Goal: Navigation & Orientation: Find specific page/section

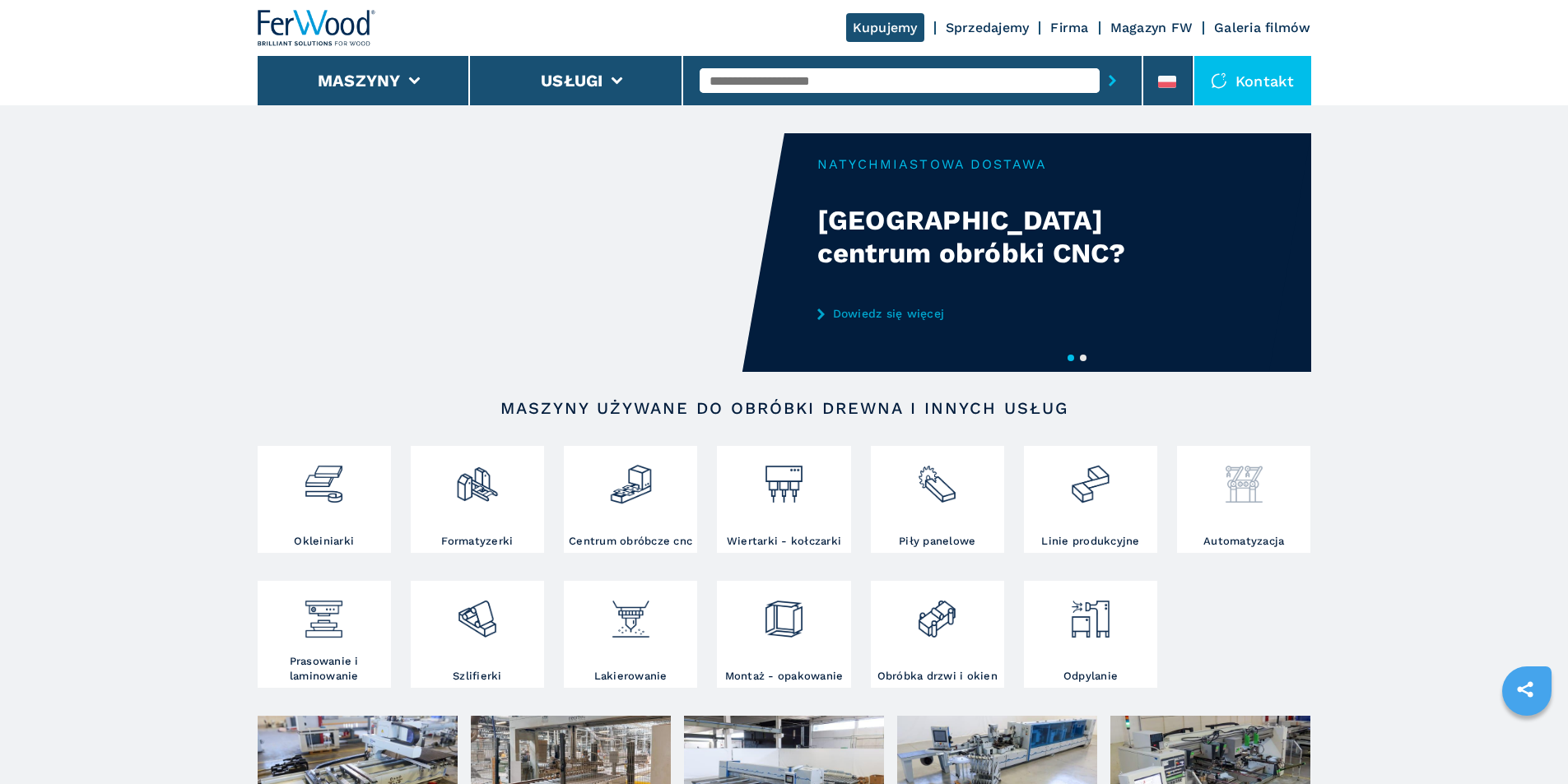
click at [1252, 500] on img at bounding box center [1244, 478] width 44 height 56
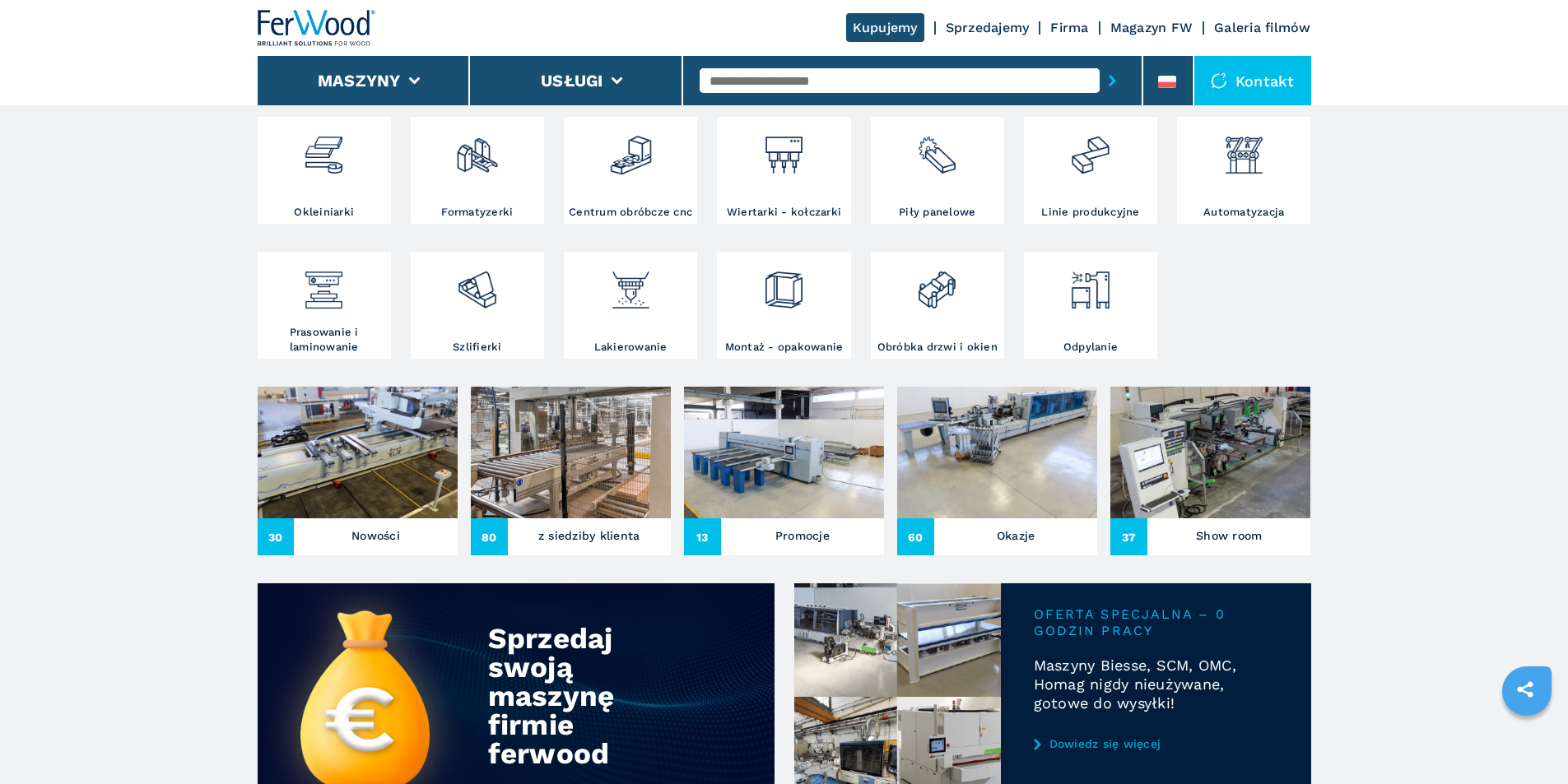
scroll to position [247, 0]
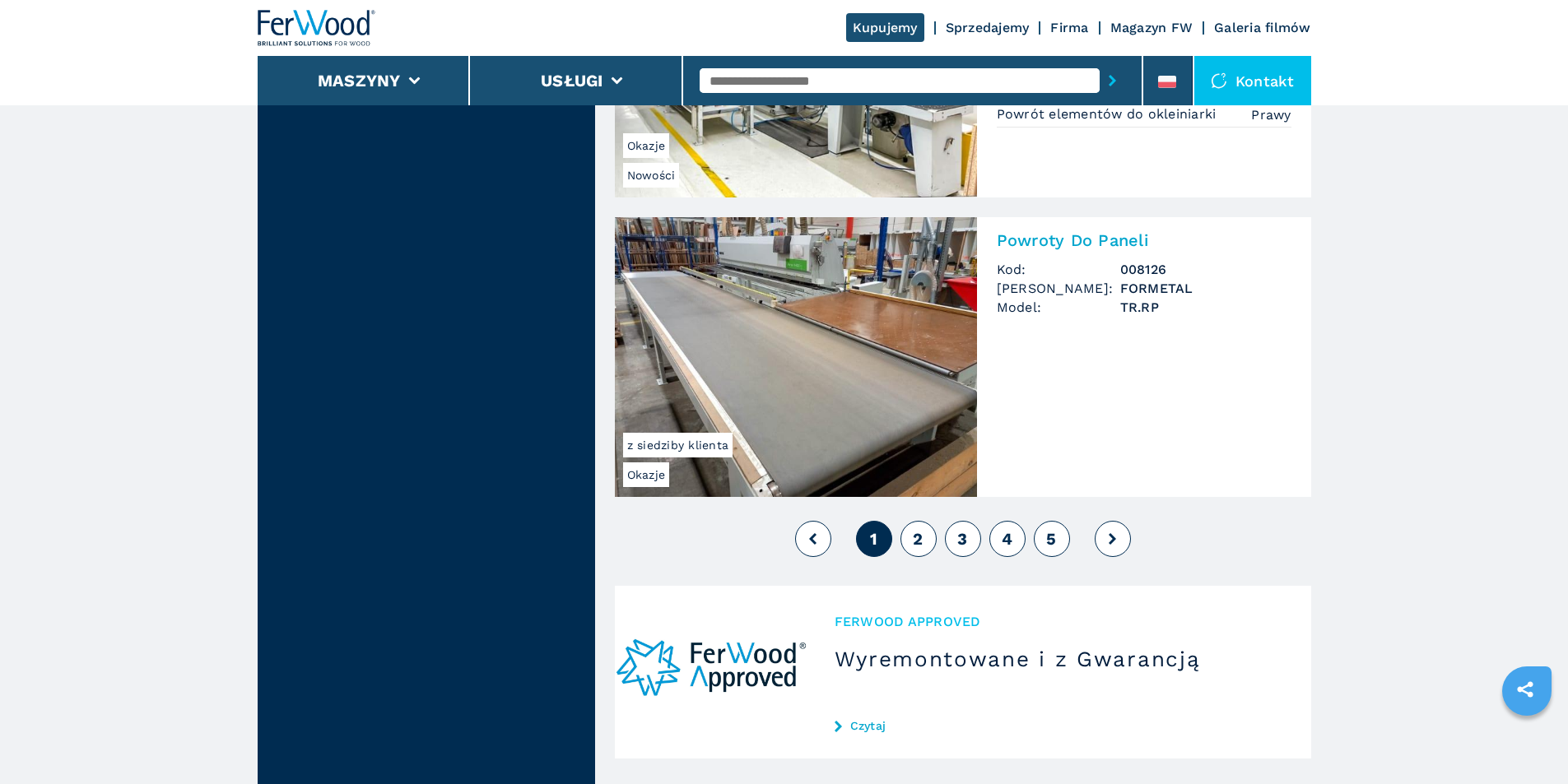
scroll to position [3622, 0]
click at [915, 533] on span "2" at bounding box center [918, 538] width 10 height 20
click at [920, 534] on span "2" at bounding box center [918, 538] width 10 height 20
click at [920, 535] on span "2" at bounding box center [918, 538] width 10 height 20
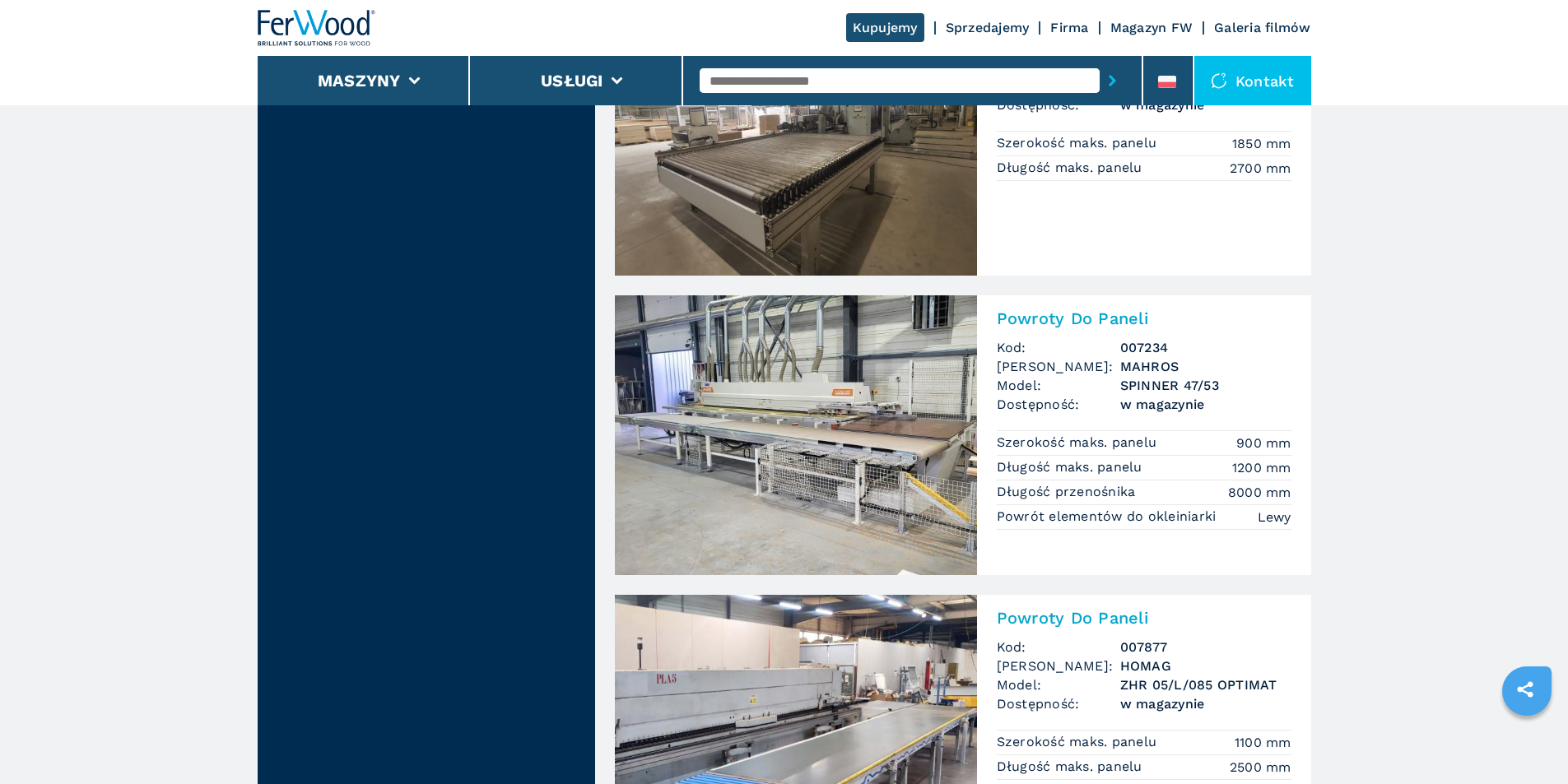
scroll to position [3457, 0]
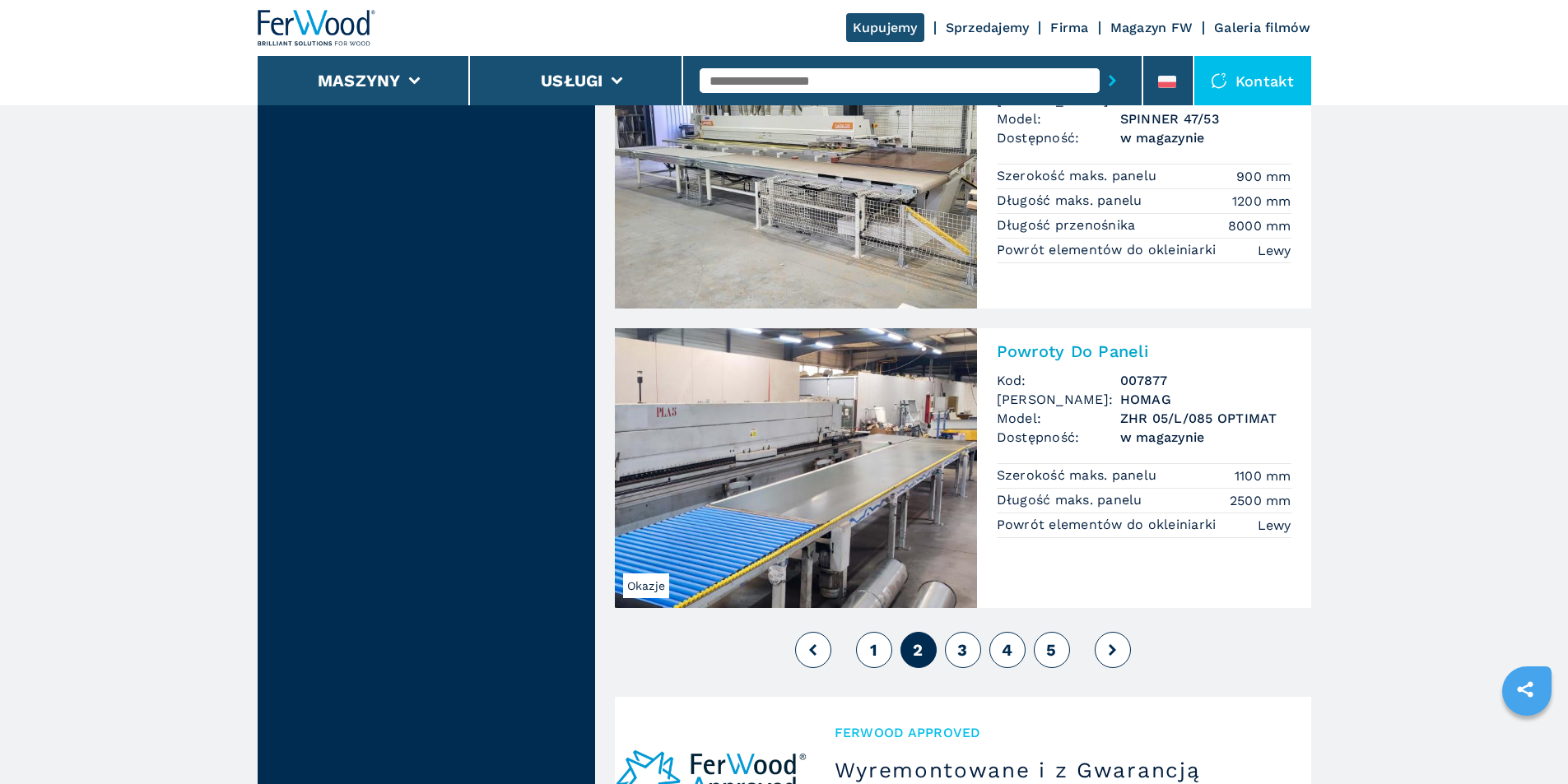
click at [962, 647] on span "3" at bounding box center [962, 650] width 10 height 20
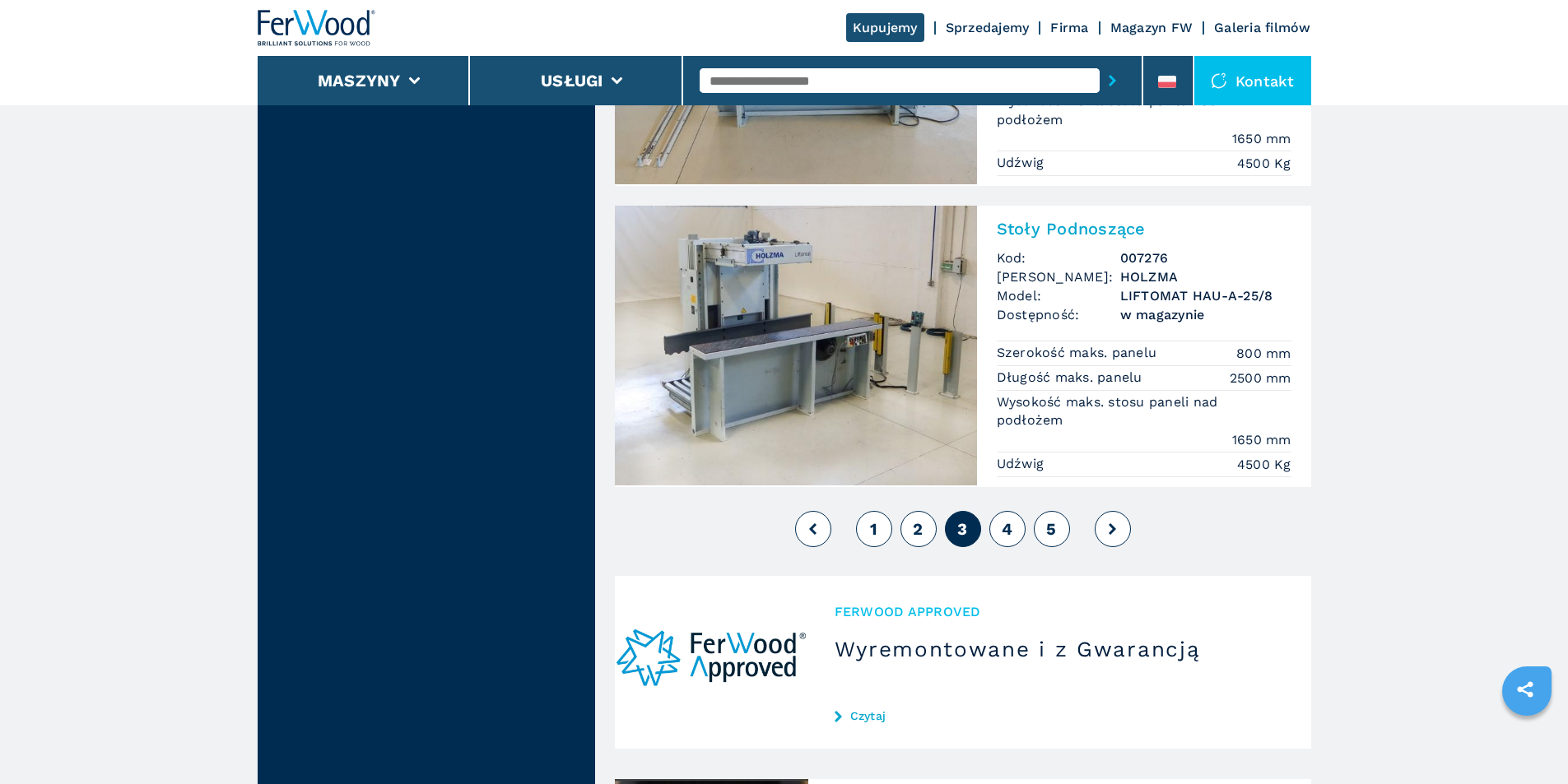
scroll to position [3622, 0]
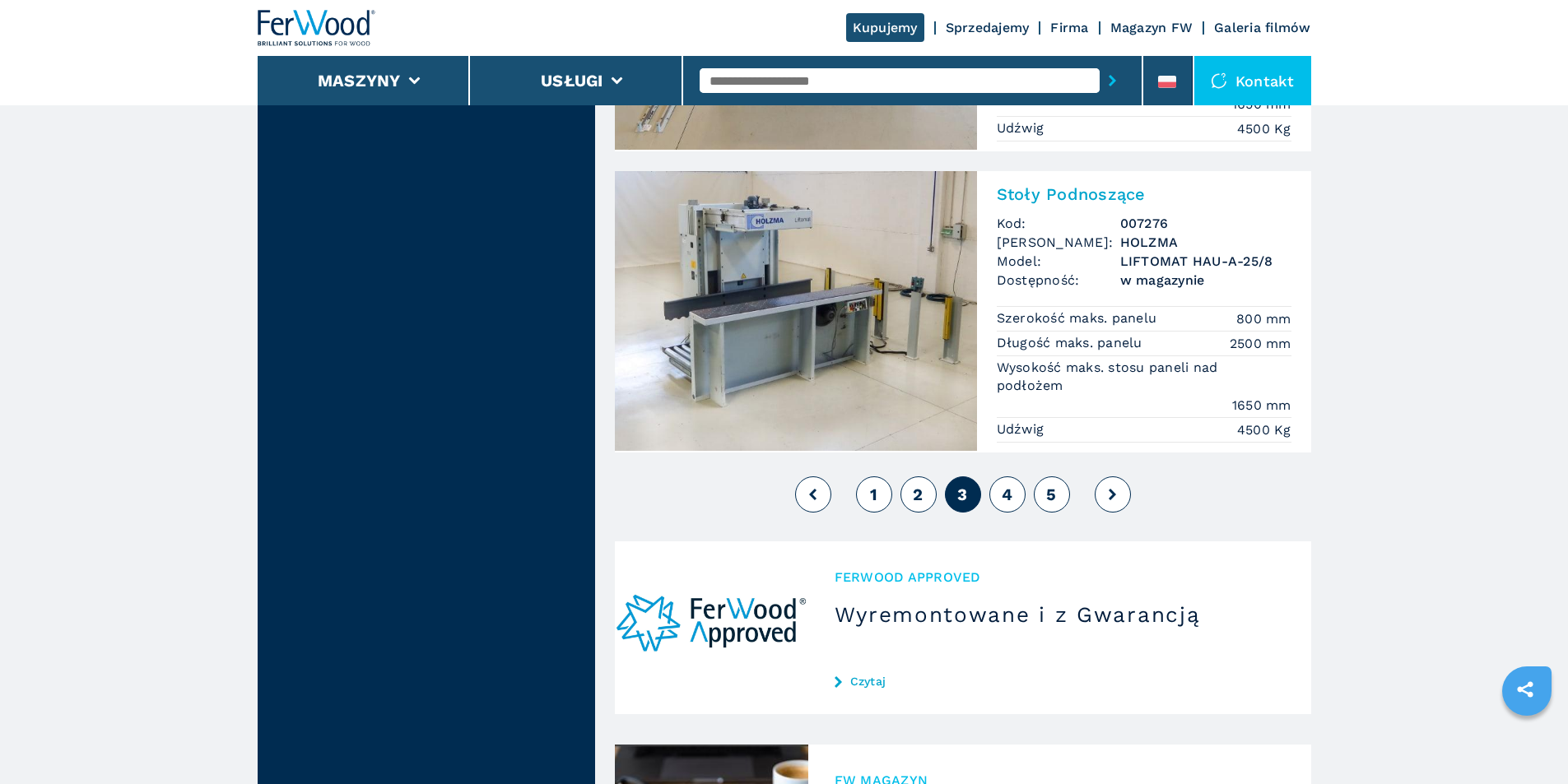
click at [1006, 492] on span "4" at bounding box center [1007, 494] width 11 height 20
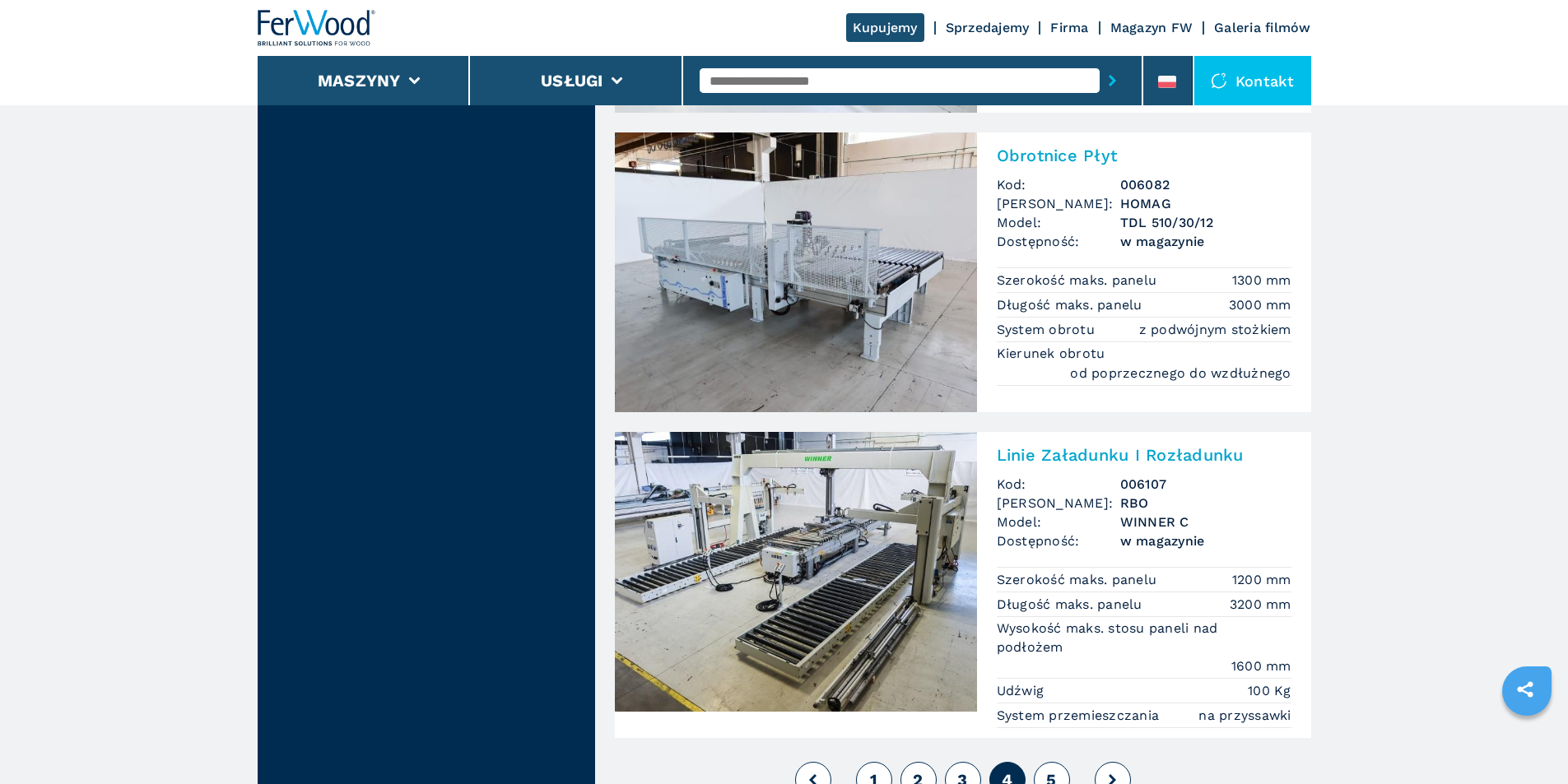
scroll to position [3539, 0]
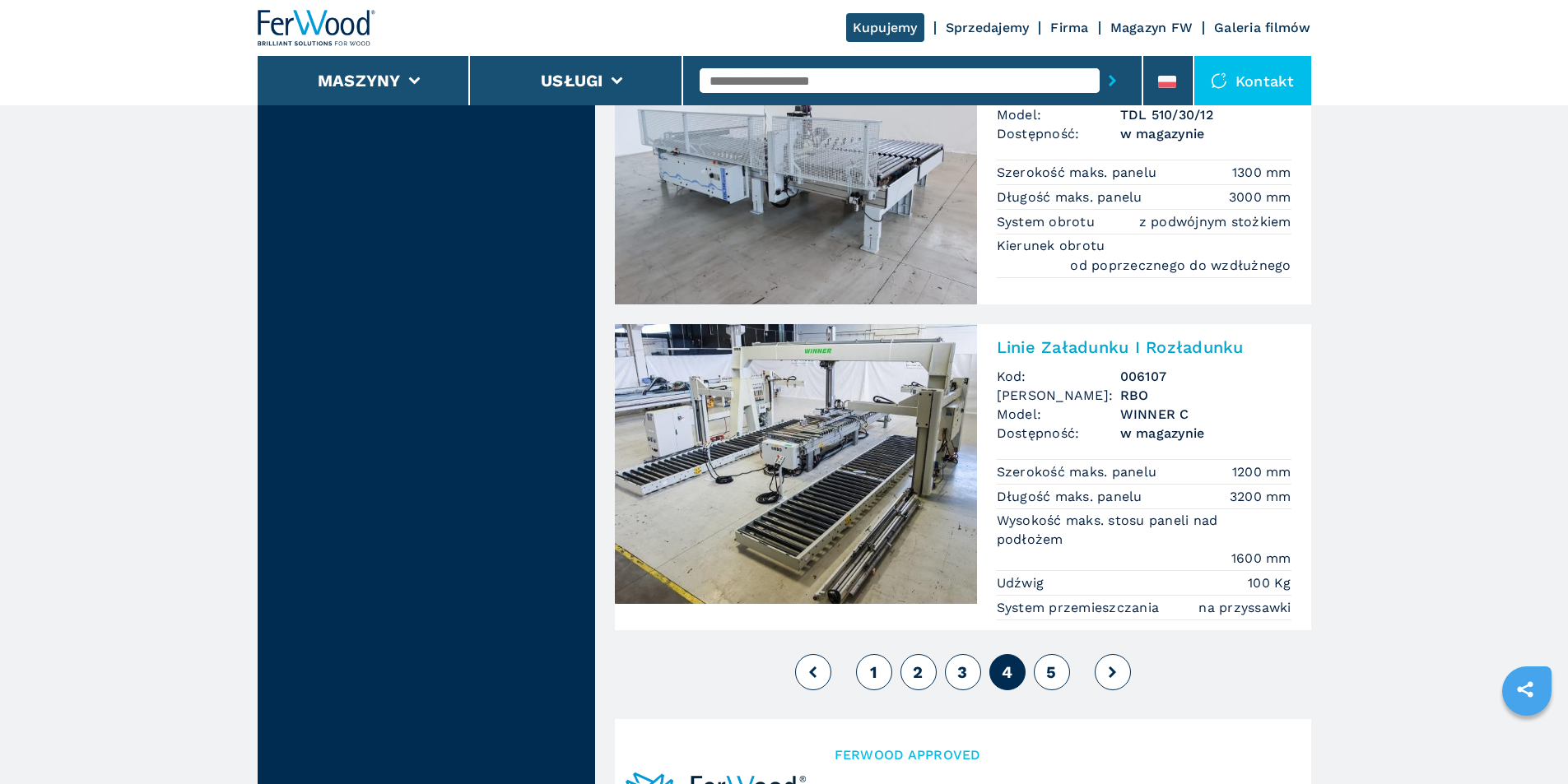
click at [1048, 671] on span "5" at bounding box center [1051, 672] width 10 height 20
